Goal: Task Accomplishment & Management: Manage account settings

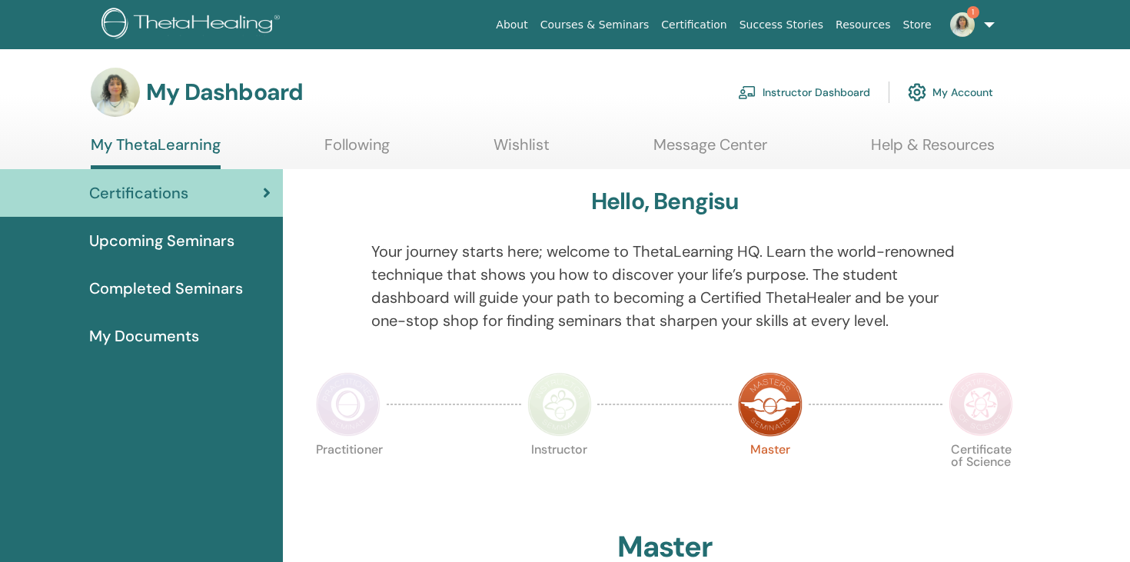
click at [795, 95] on link "Instructor Dashboard" at bounding box center [804, 92] width 132 height 34
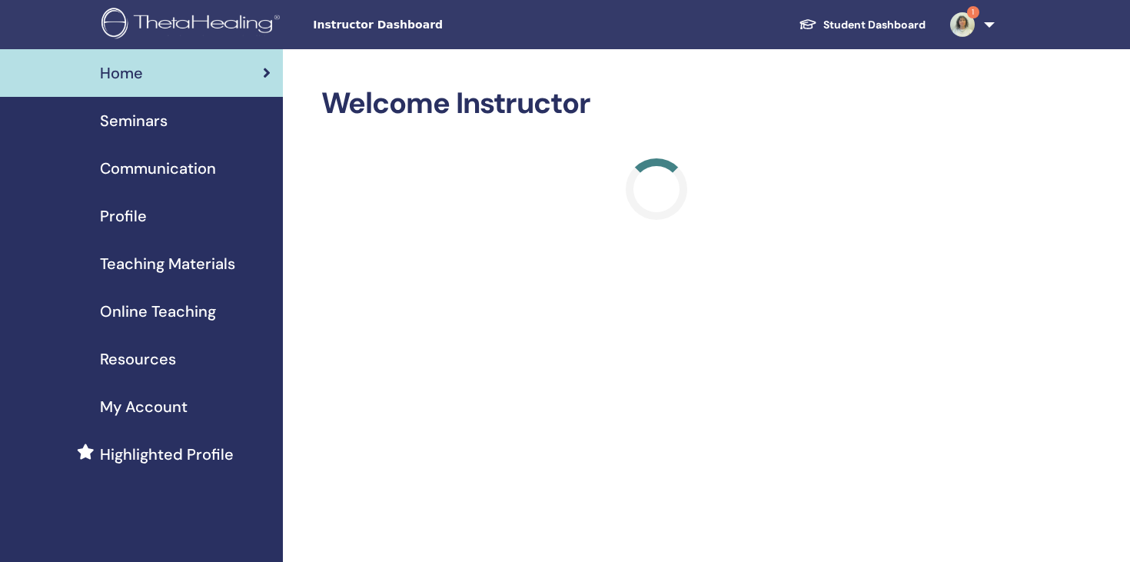
click at [155, 128] on span "Seminars" at bounding box center [134, 120] width 68 height 23
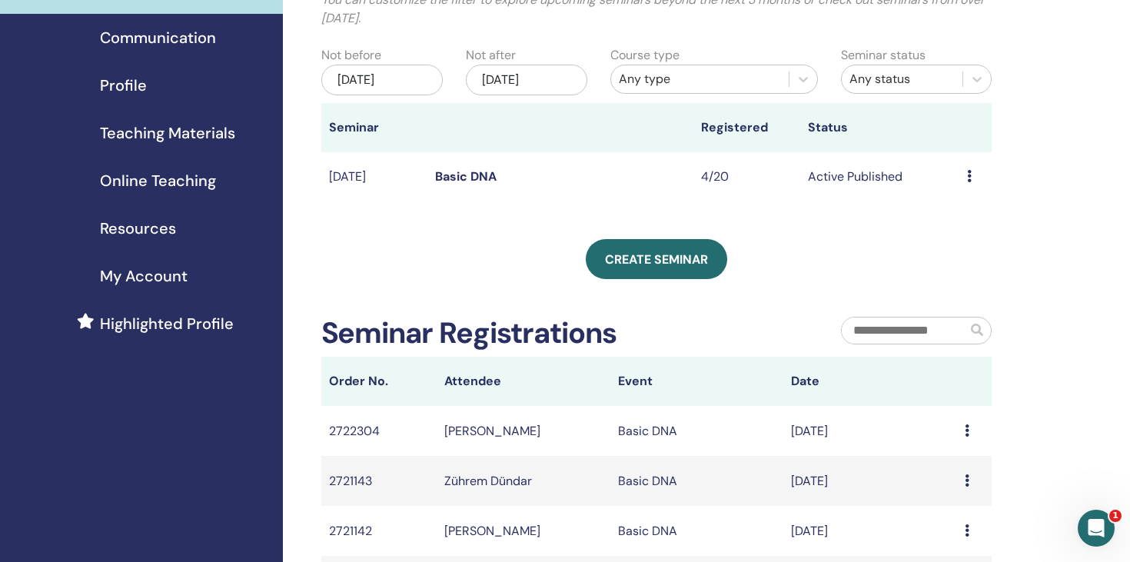
scroll to position [118, 0]
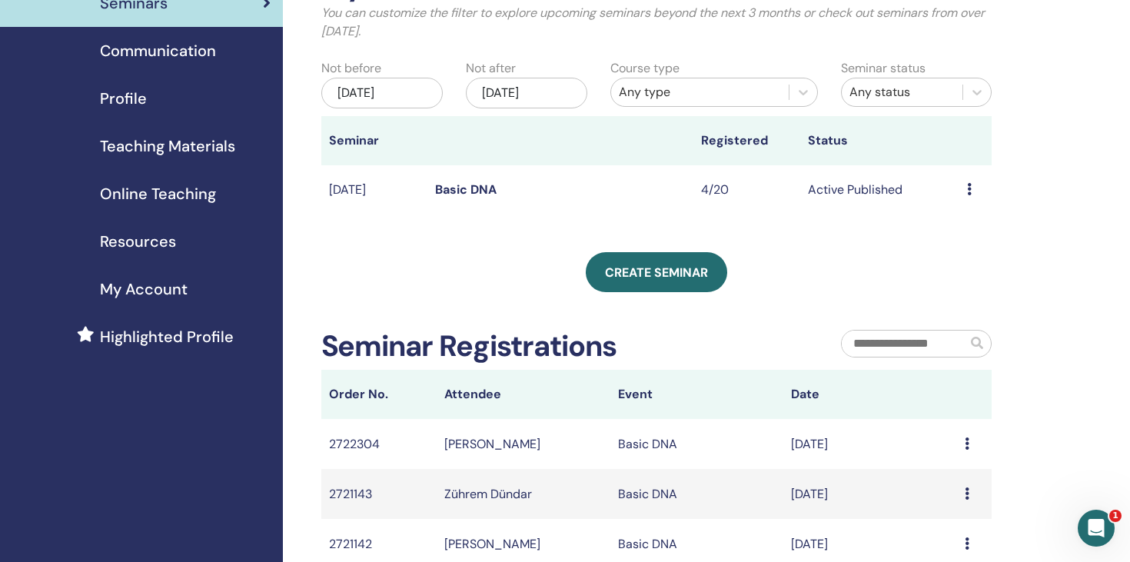
click at [477, 190] on link "Basic DNA" at bounding box center [465, 189] width 61 height 16
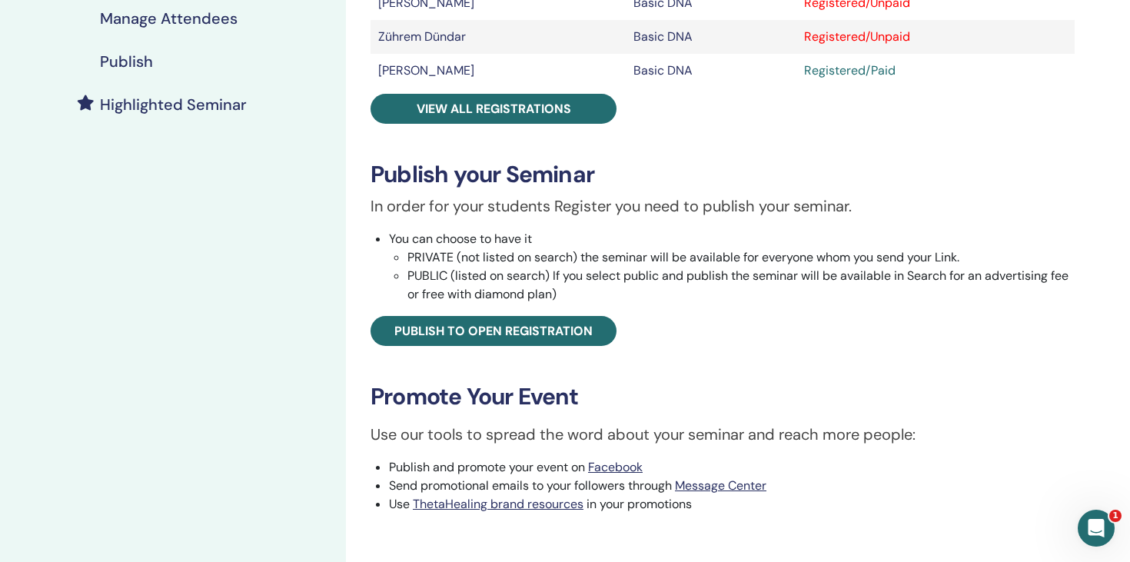
scroll to position [357, 0]
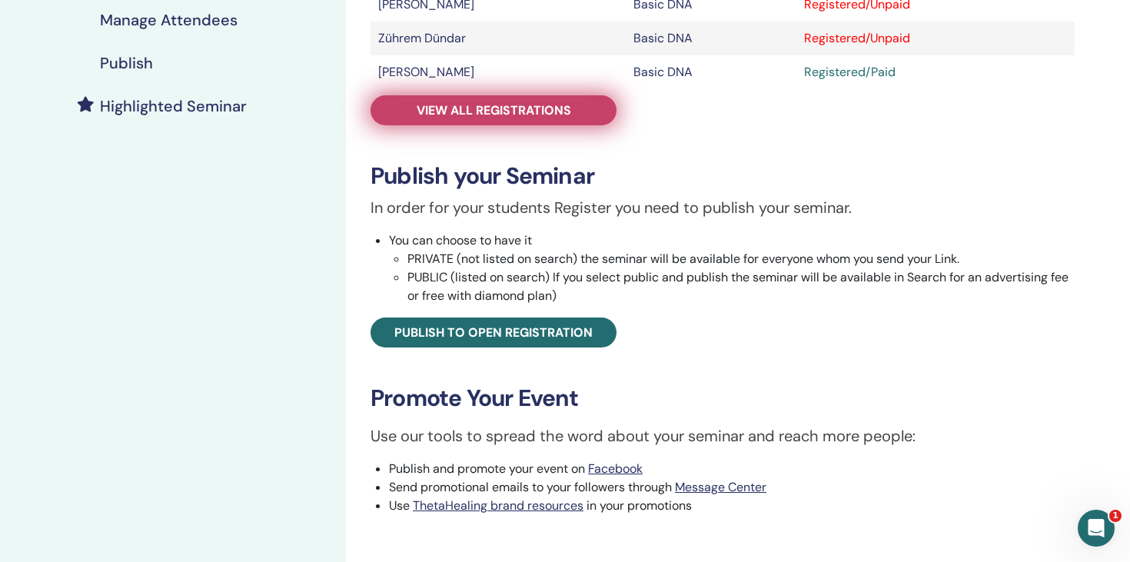
click at [517, 122] on link "View all registrations" at bounding box center [493, 110] width 246 height 30
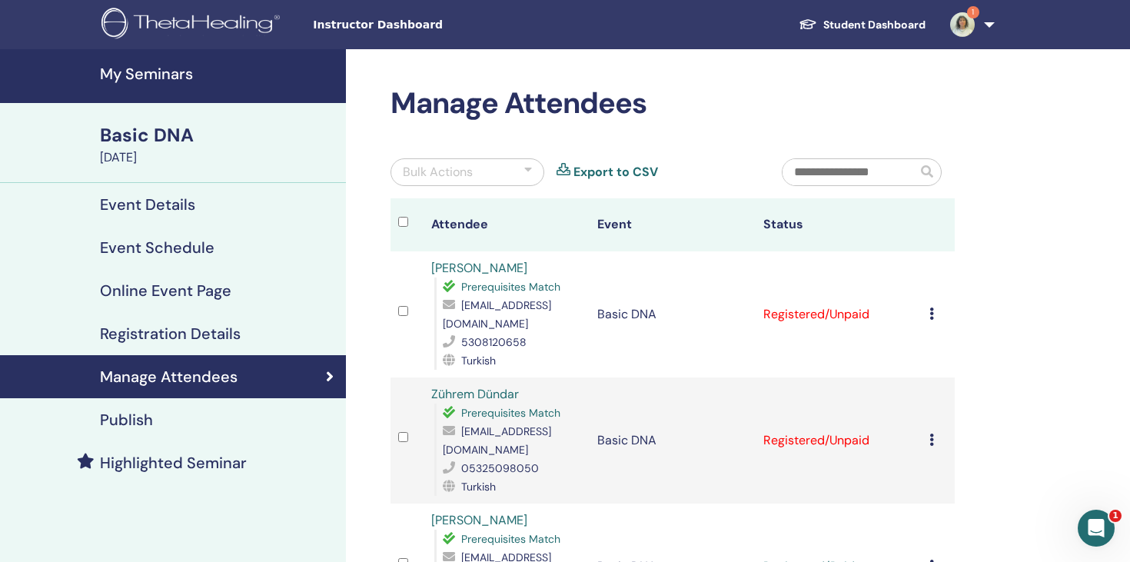
click at [509, 108] on h2 "Manage Attendees" at bounding box center [672, 103] width 564 height 35
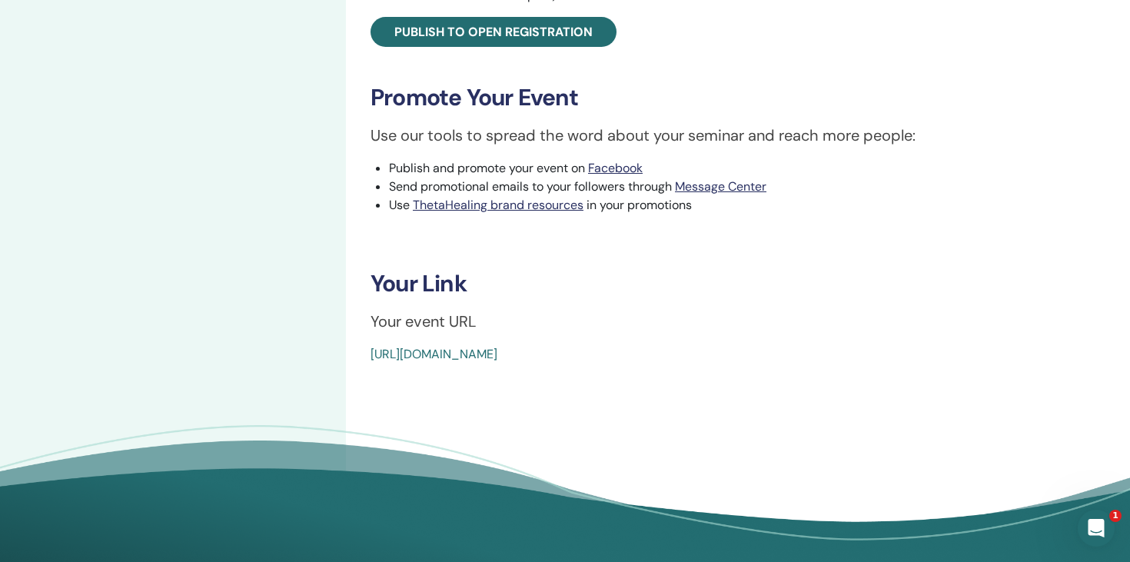
scroll to position [889, 0]
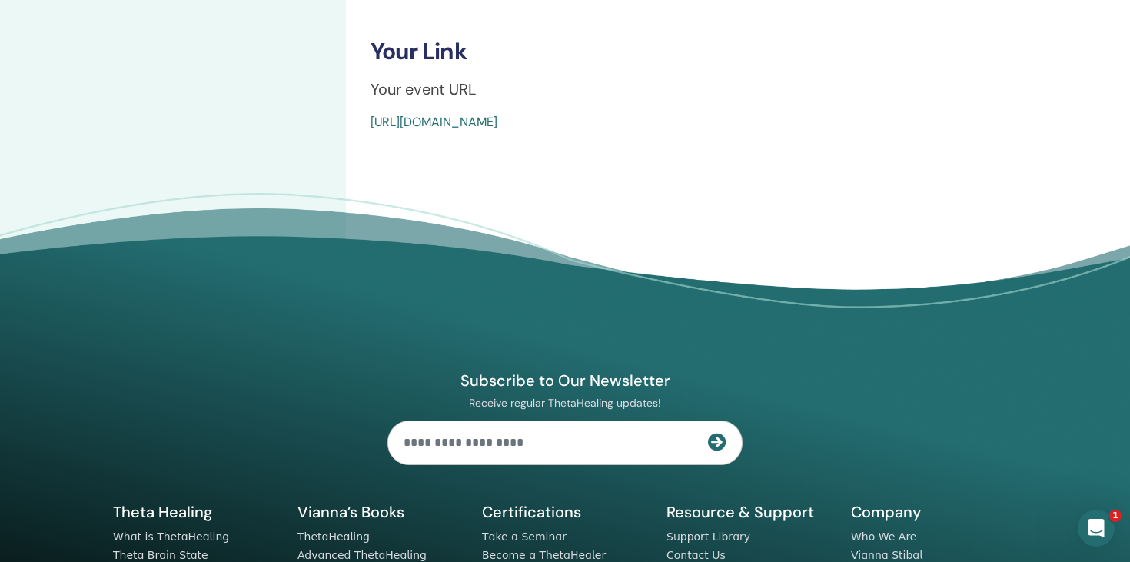
click at [483, 125] on link "https://www.thetahealing.com/seminar-375242-details.html" at bounding box center [433, 122] width 127 height 16
